Goal: Information Seeking & Learning: Learn about a topic

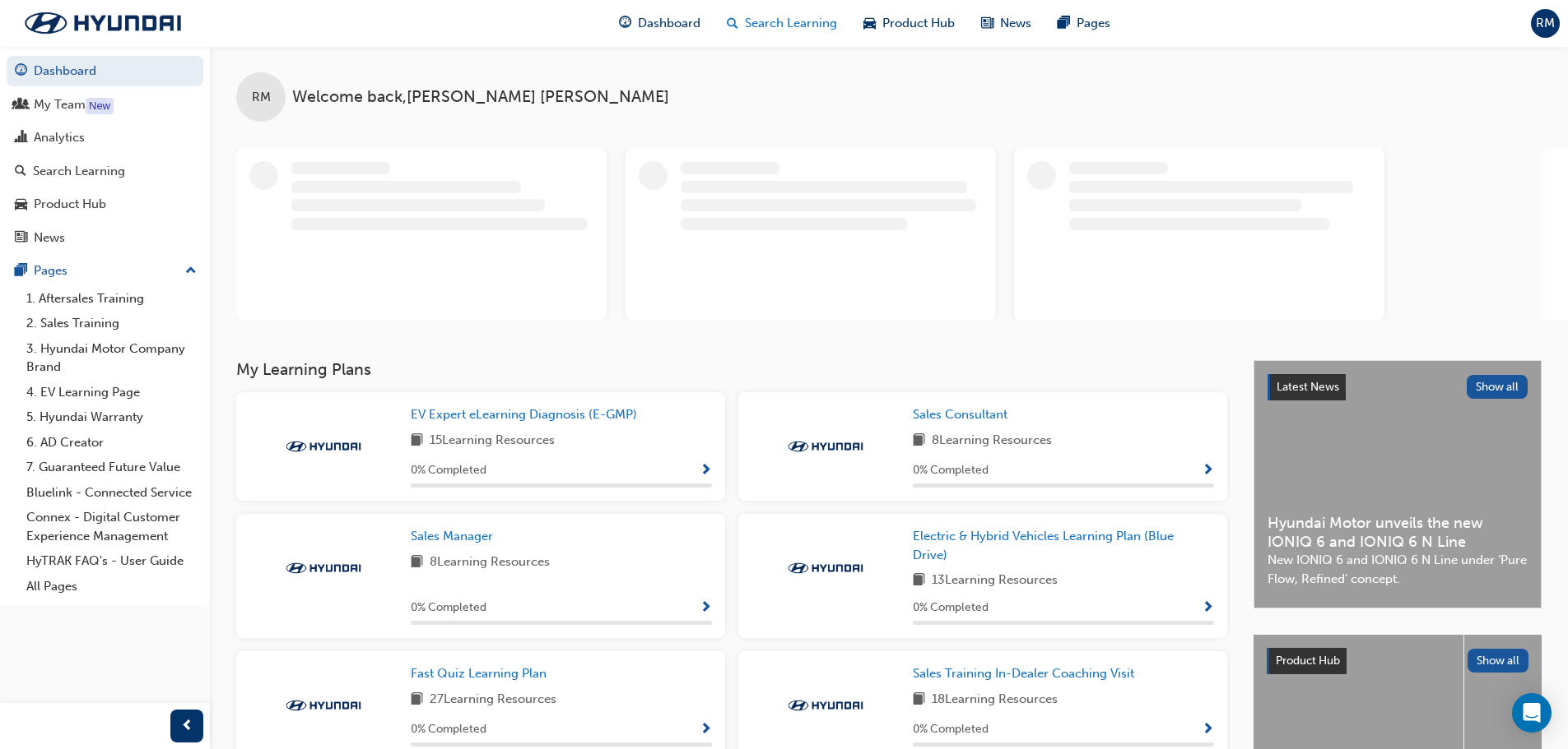
click at [743, 18] on div "Search Learning" at bounding box center [782, 23] width 136 height 34
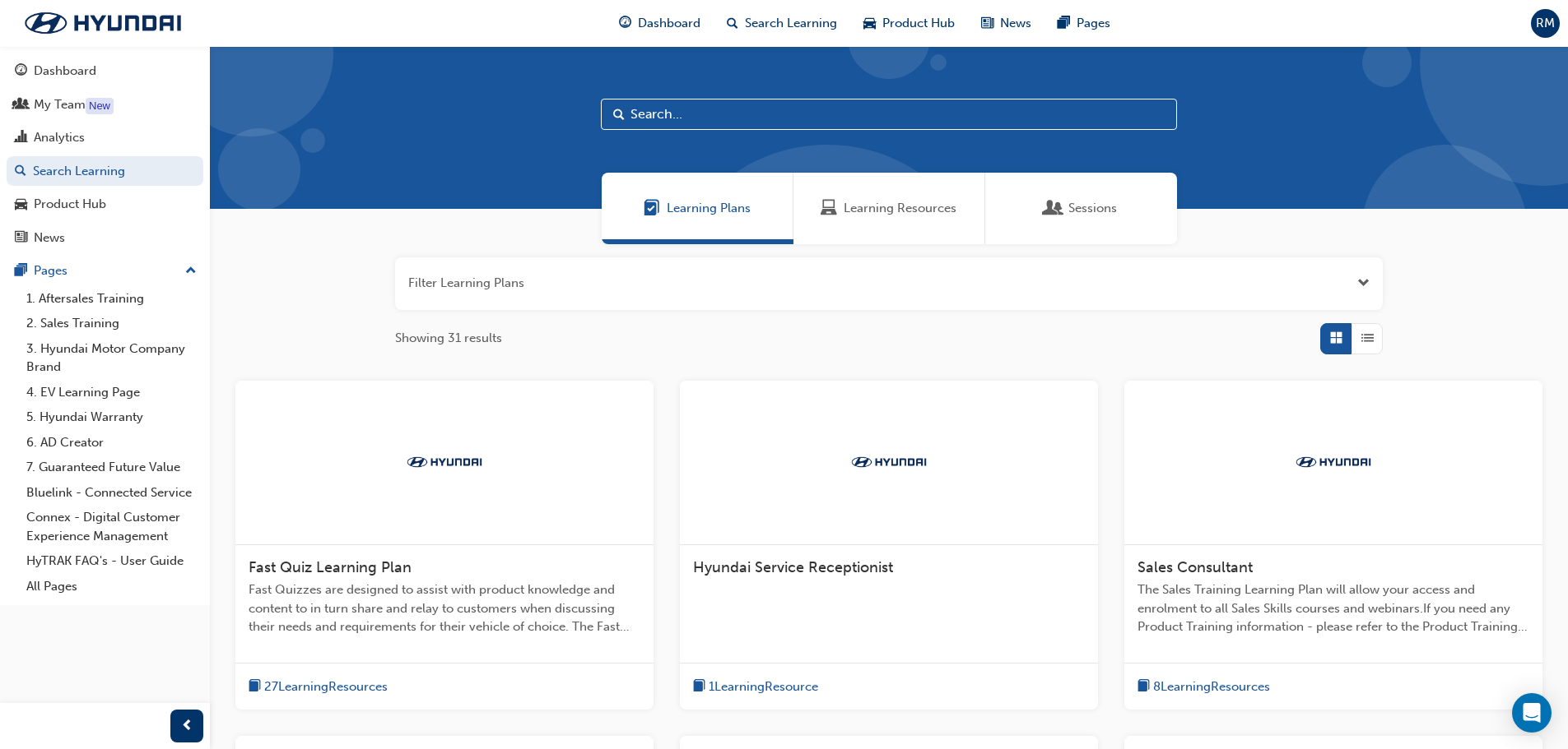
click at [854, 196] on div "Learning Resources" at bounding box center [889, 208] width 192 height 72
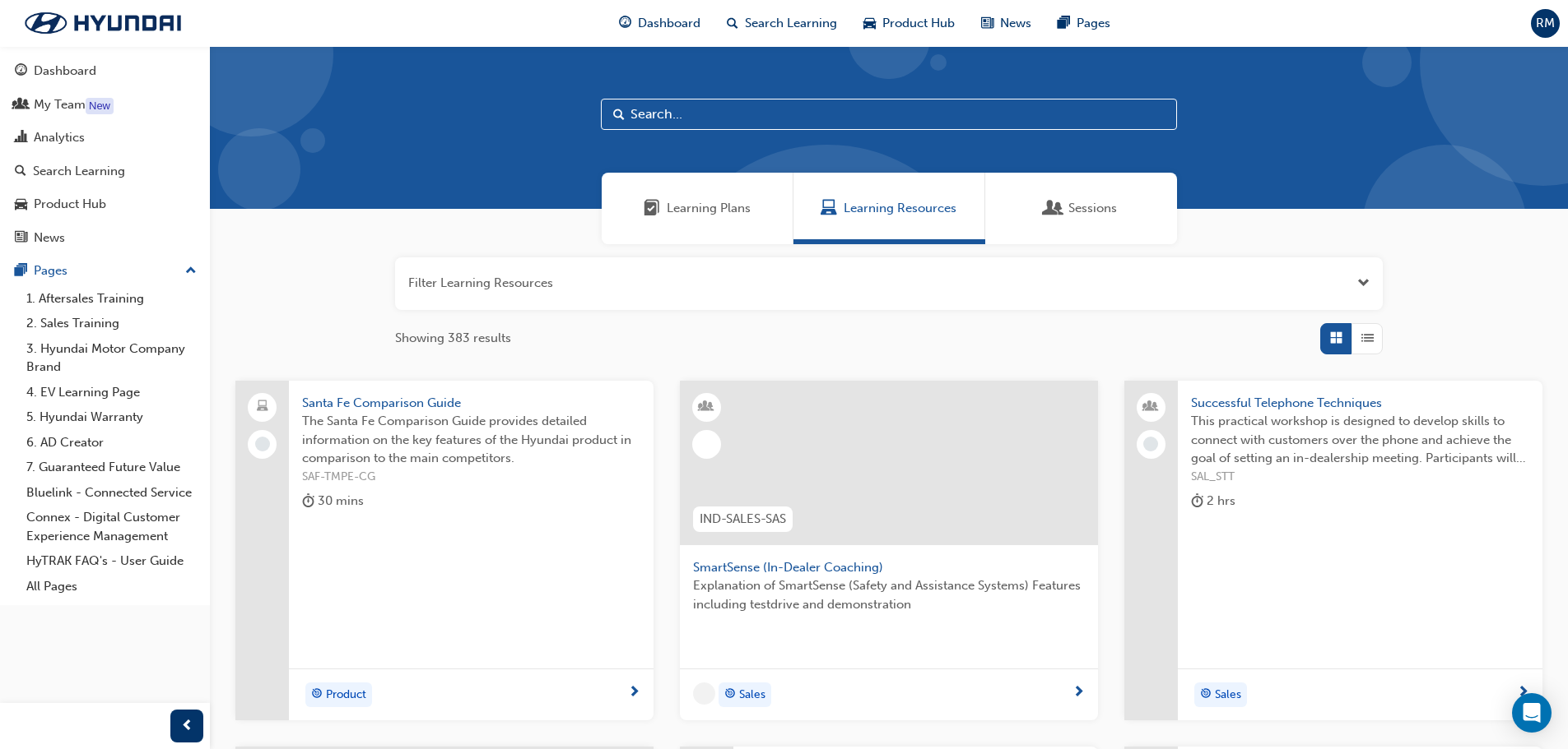
drag, startPoint x: 756, startPoint y: 127, endPoint x: 748, endPoint y: 119, distance: 11.3
click at [748, 119] on input "text" at bounding box center [889, 114] width 577 height 31
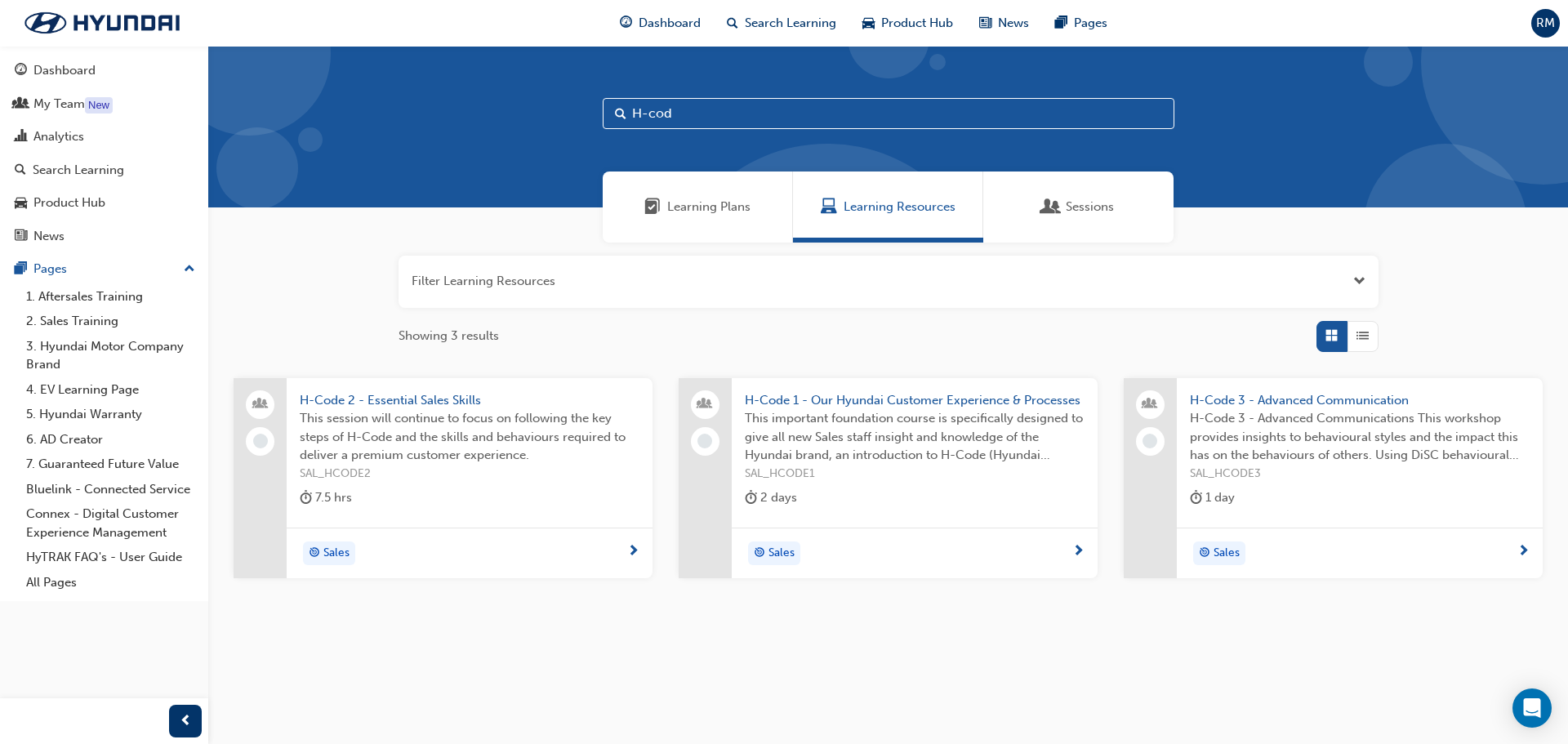
type input "H-cod"
click at [1236, 404] on span "H-Code 3 - Advanced Communication" at bounding box center [1359, 401] width 339 height 19
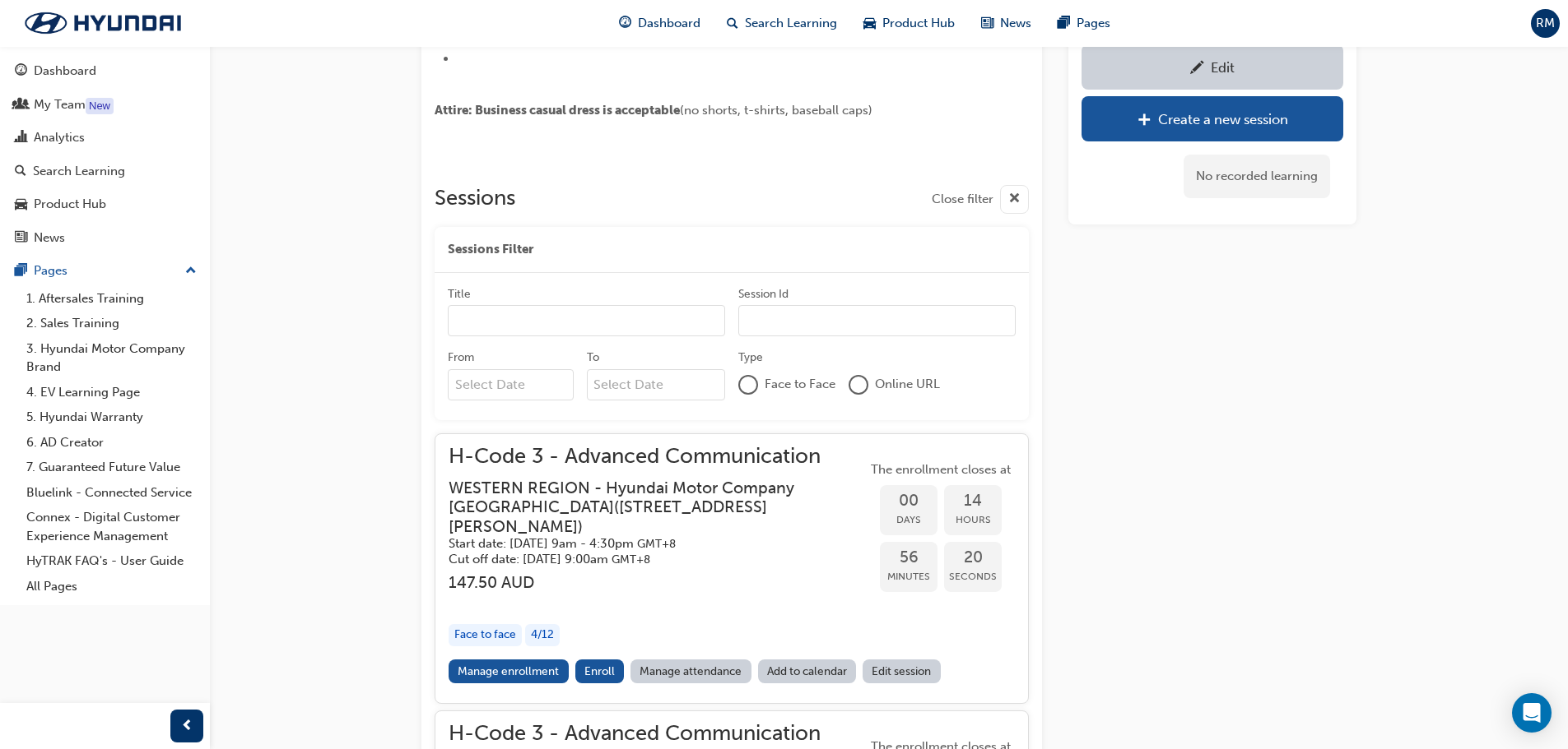
scroll to position [692, 0]
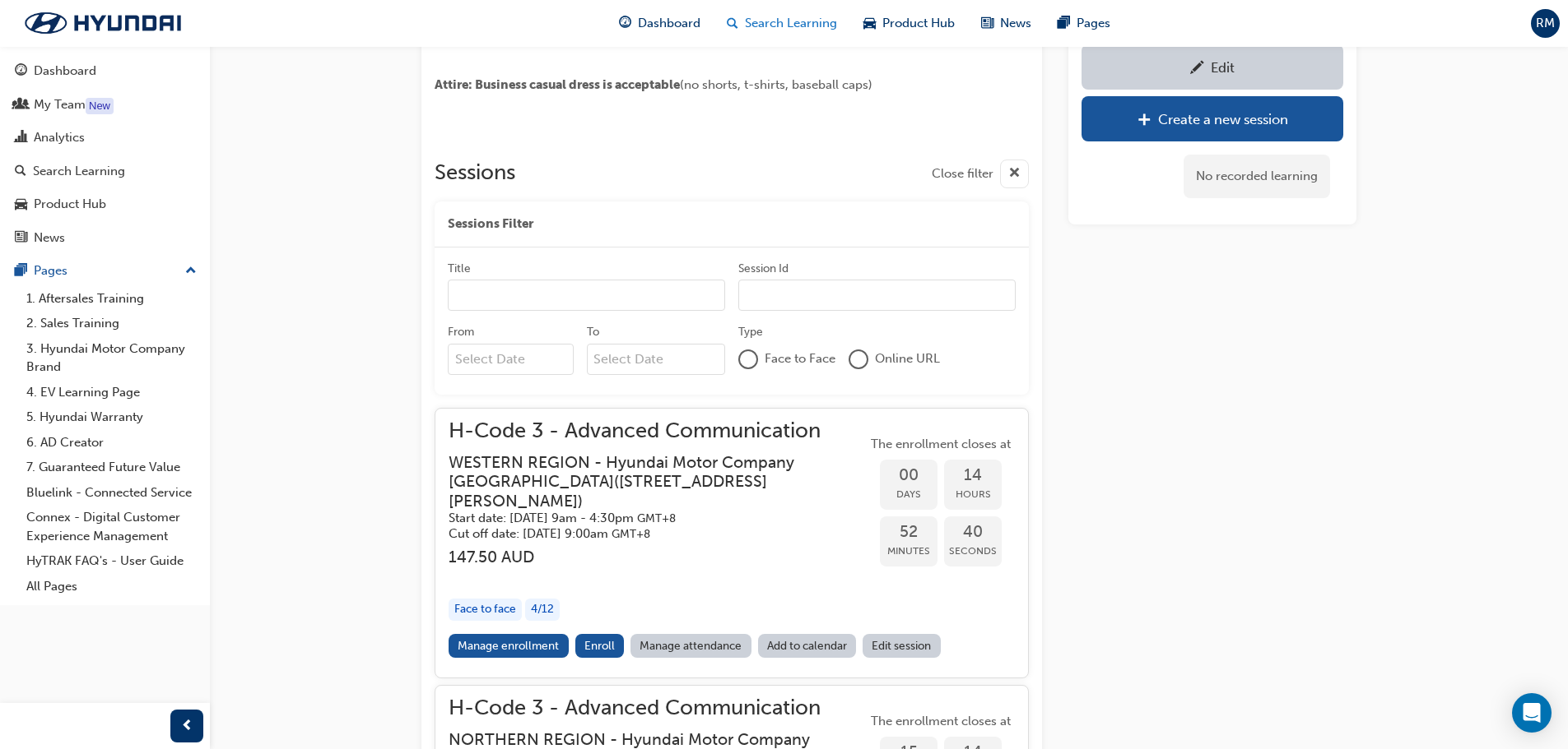
click at [751, 21] on span "Search Learning" at bounding box center [791, 23] width 93 height 19
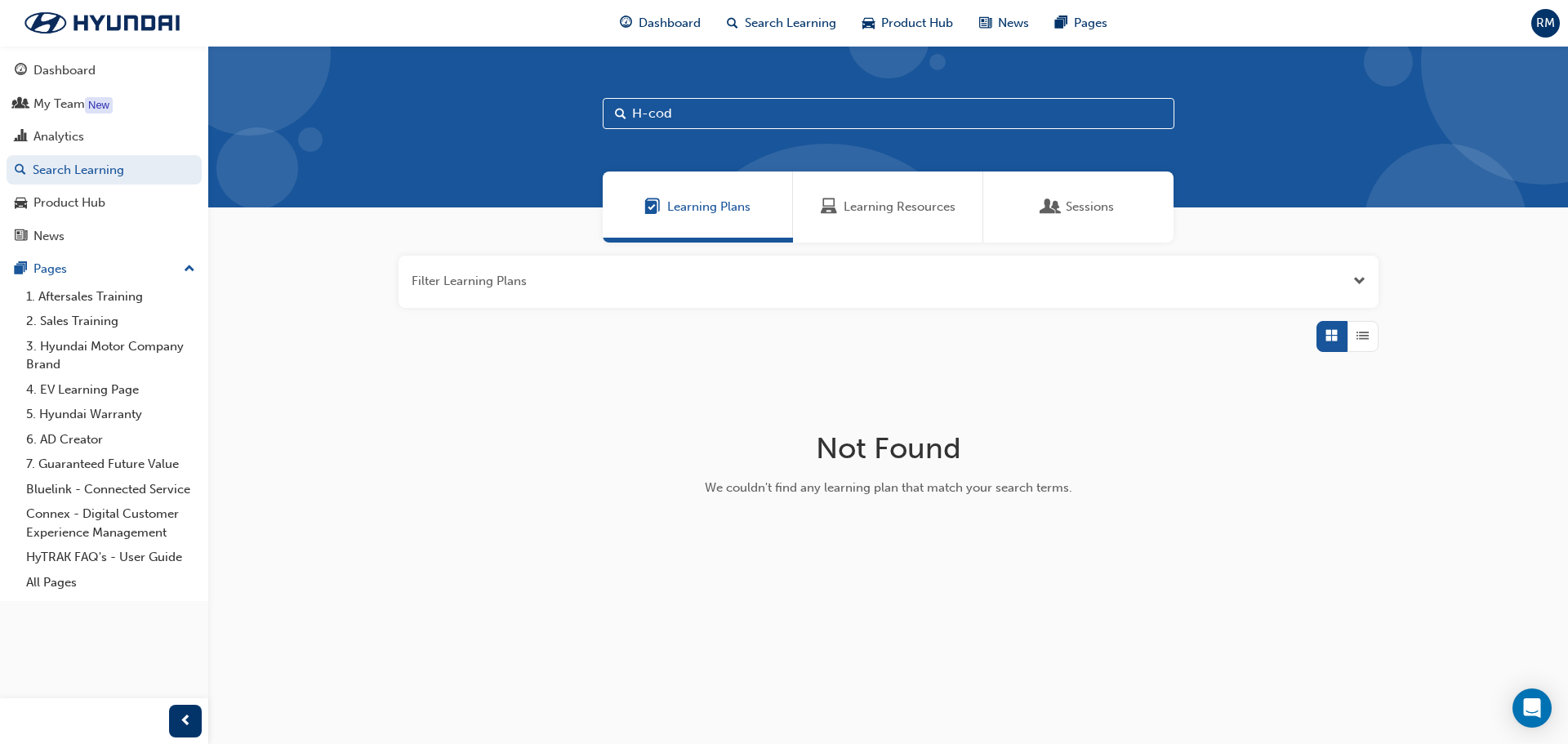
click at [866, 200] on span "Learning Resources" at bounding box center [899, 207] width 112 height 19
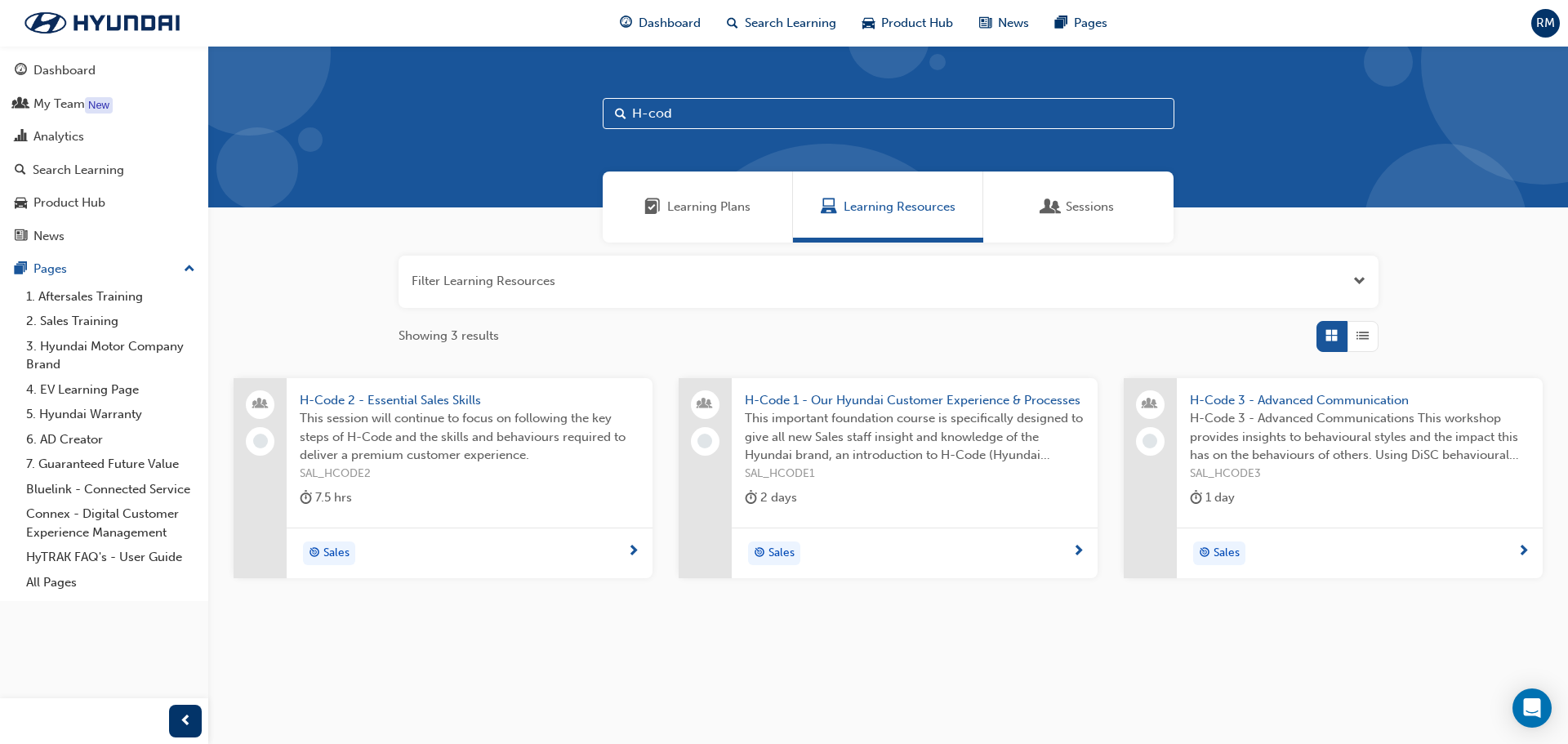
click at [376, 437] on span "This session will continue to focus on following the key steps of H-Code and th…" at bounding box center [469, 437] width 339 height 56
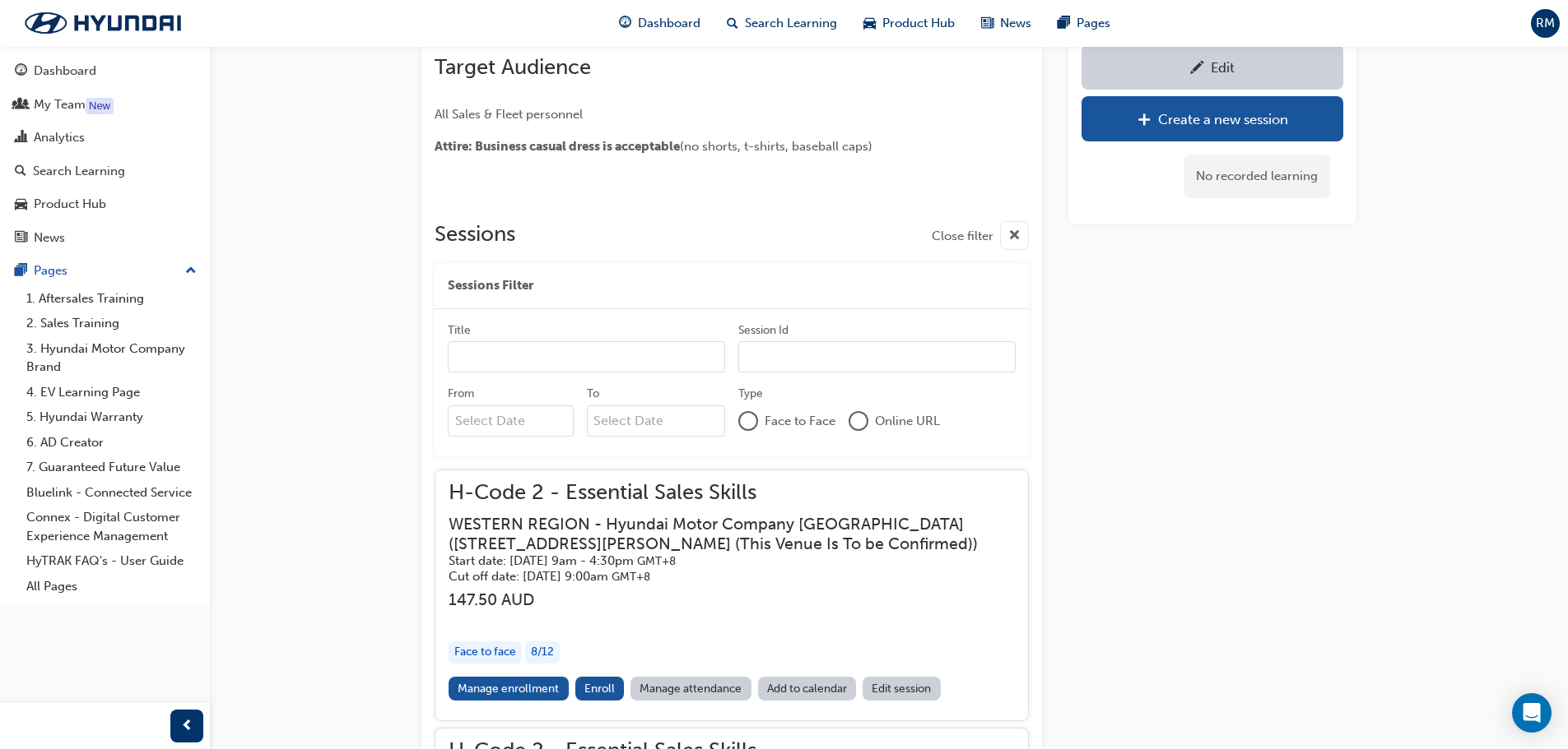
scroll to position [549, 0]
